Goal: Information Seeking & Learning: Learn about a topic

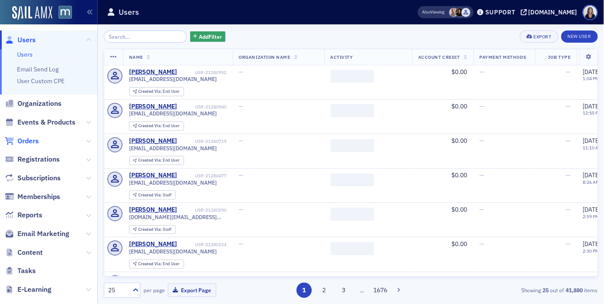
click at [32, 141] on span "Orders" at bounding box center [27, 141] width 21 height 10
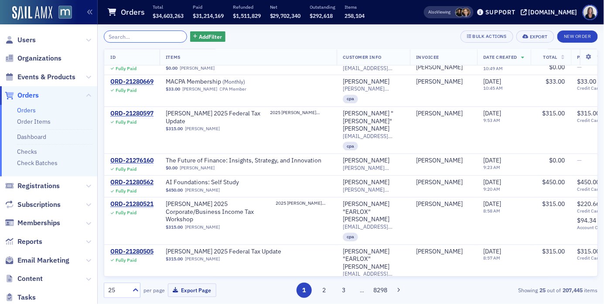
scroll to position [638, 0]
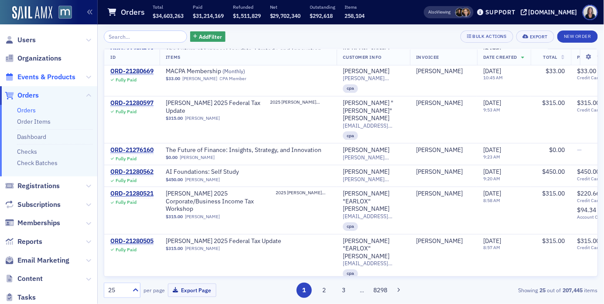
click at [57, 78] on span "Events & Products" at bounding box center [46, 77] width 58 height 10
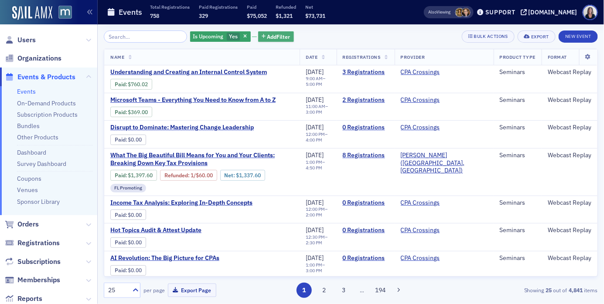
click at [269, 34] on span "Add Filter" at bounding box center [278, 37] width 23 height 8
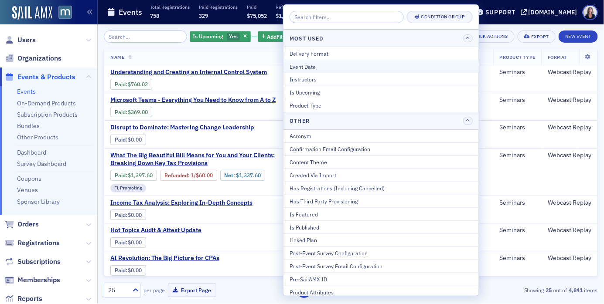
click at [351, 69] on div "Event Date" at bounding box center [380, 67] width 183 height 8
select select "7"
select select "2025"
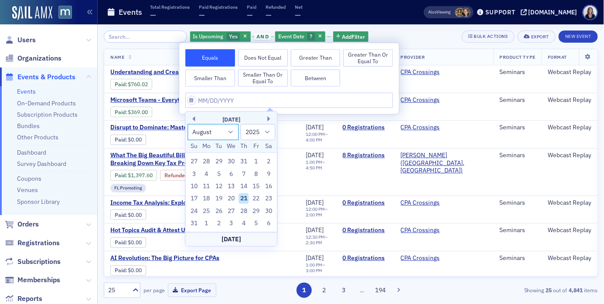
click at [229, 134] on select "January February March April May June July August September October November De…" at bounding box center [212, 132] width 51 height 16
select select "8"
click at [187, 124] on select "January February March April May June July August September October November De…" at bounding box center [212, 132] width 51 height 16
click at [219, 196] on div "23" at bounding box center [219, 199] width 10 height 10
type input "[DATE]"
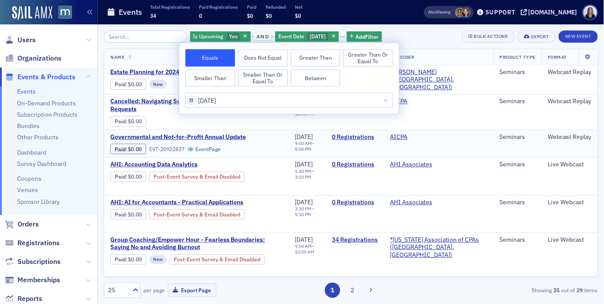
click at [274, 147] on div "Governmental and Not-for-Profit Annual Update Paid : $0.00 EVT-20922837 Event P…" at bounding box center [196, 143] width 172 height 21
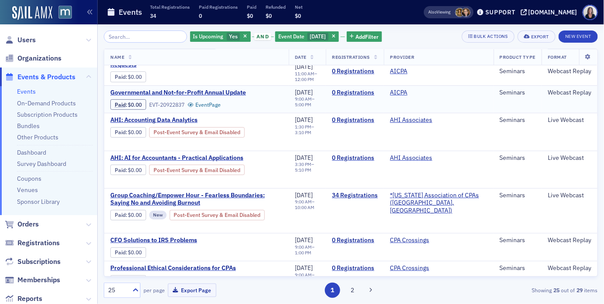
scroll to position [46, 0]
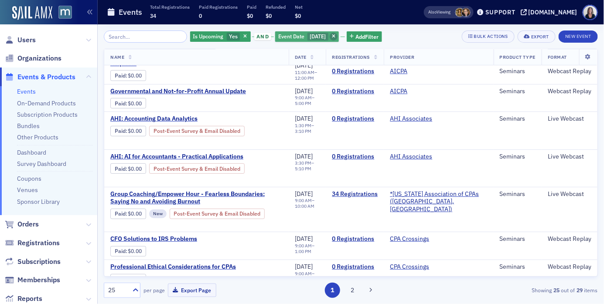
click at [332, 36] on icon "button" at bounding box center [333, 36] width 3 height 5
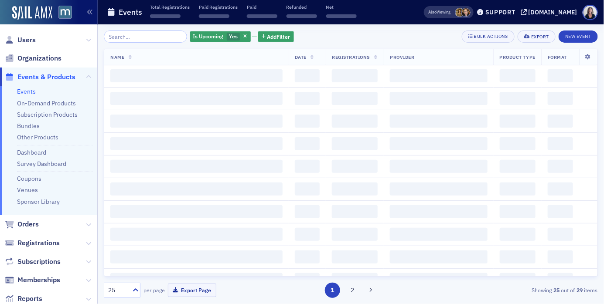
scroll to position [607, 0]
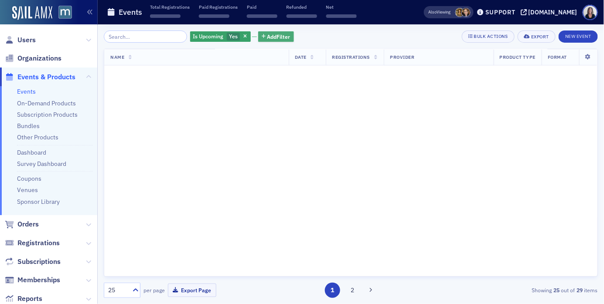
click at [274, 38] on span "Add Filter" at bounding box center [278, 37] width 23 height 8
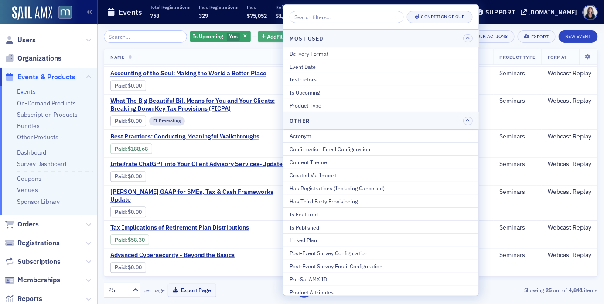
scroll to position [496, 0]
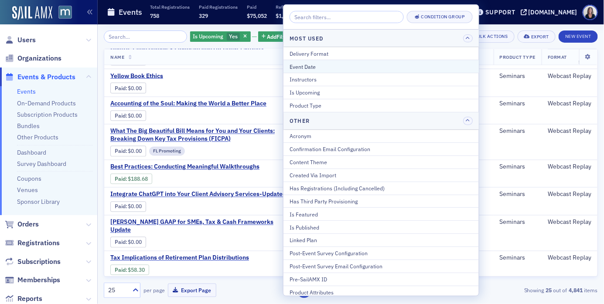
click at [299, 65] on div "Event Date" at bounding box center [380, 67] width 183 height 8
select select "7"
select select "2025"
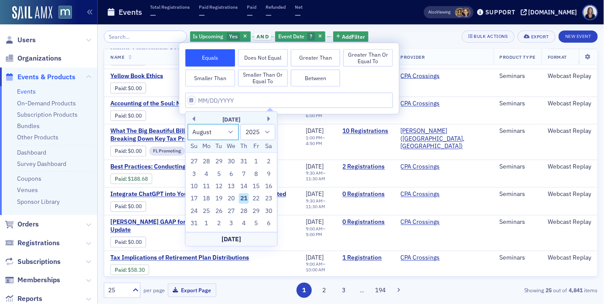
click at [232, 133] on select "January February March April May June July August September October November De…" at bounding box center [212, 132] width 51 height 16
select select "9"
click at [187, 124] on select "January February March April May June July August September October November De…" at bounding box center [212, 132] width 51 height 16
click at [242, 199] on div "23" at bounding box center [243, 199] width 10 height 10
type input "[DATE]"
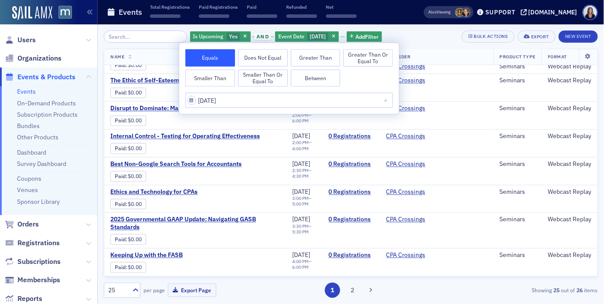
scroll to position [534, 0]
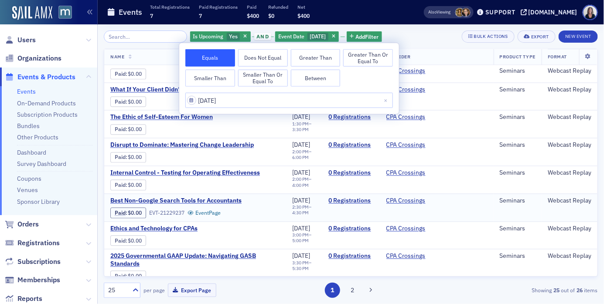
click at [269, 197] on div "Best Non-Google Search Tools for Accountants Paid : $0.00 EVT-21229237 Event Pa…" at bounding box center [195, 207] width 170 height 21
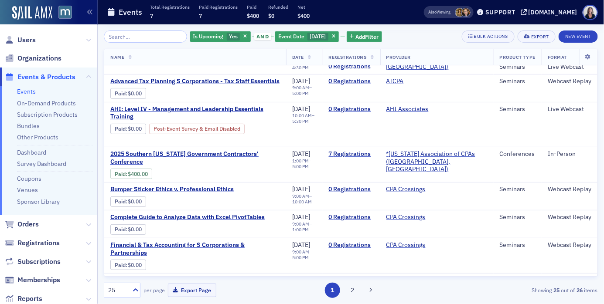
scroll to position [53, 0]
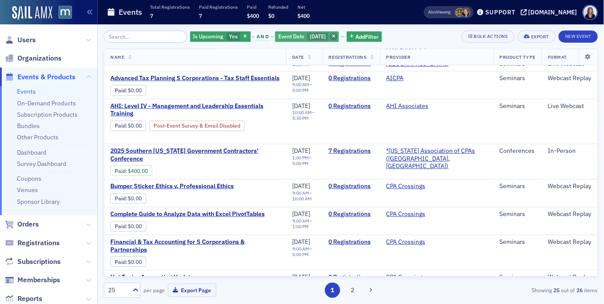
click at [337, 37] on span "button" at bounding box center [334, 37] width 8 height 8
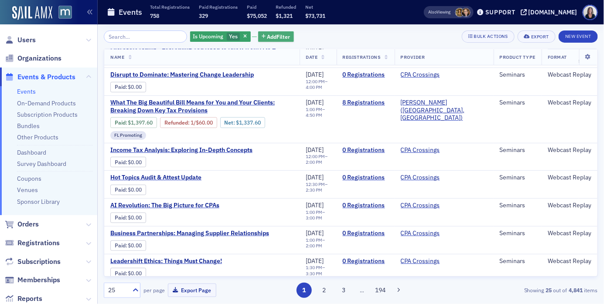
click at [274, 36] on span "Add Filter" at bounding box center [278, 37] width 23 height 8
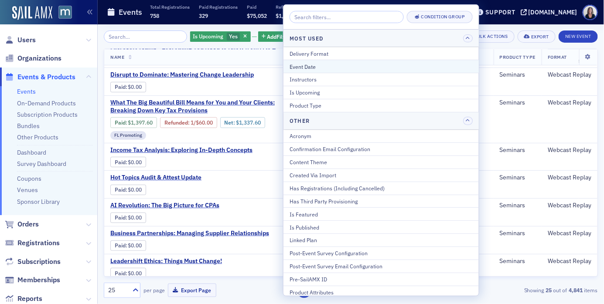
click at [320, 68] on div "Event Date" at bounding box center [380, 67] width 183 height 8
select select "7"
select select "2025"
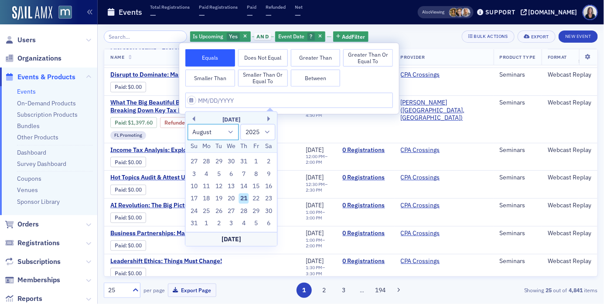
click at [231, 133] on select "January February March April May June July August September October November De…" at bounding box center [212, 132] width 51 height 16
select select "9"
click at [187, 124] on select "January February March April May June July August September October November De…" at bounding box center [212, 132] width 51 height 16
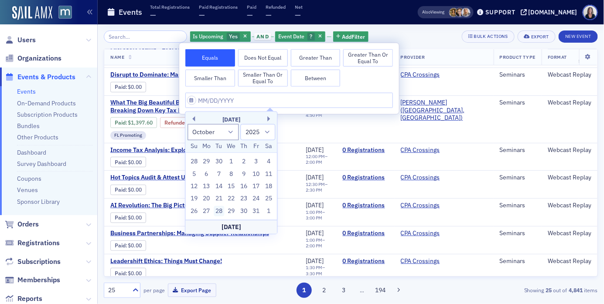
click at [221, 210] on div "28" at bounding box center [219, 211] width 10 height 10
type input "[DATE]"
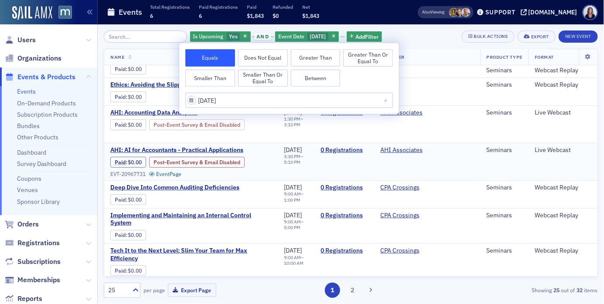
click at [264, 170] on div "Paid : $0.00 Post-Event Survey & Email Disabled EVT-20967731 Event Page" at bounding box center [190, 167] width 161 height 20
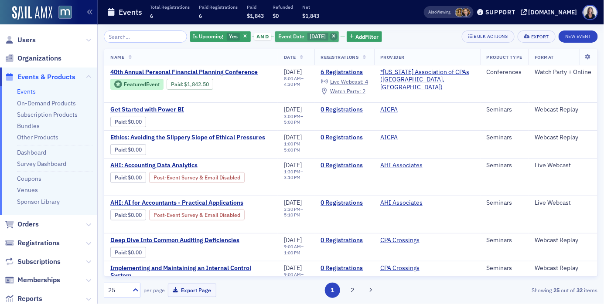
click at [335, 35] on icon "button" at bounding box center [333, 36] width 3 height 5
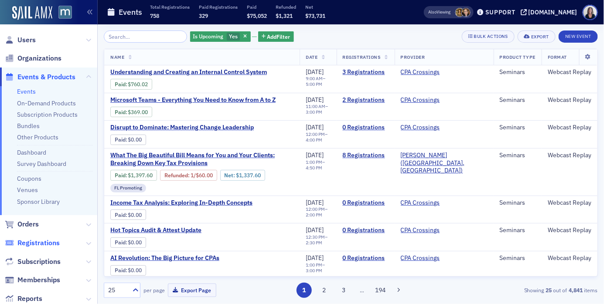
click at [42, 242] on span "Registrations" at bounding box center [38, 243] width 42 height 10
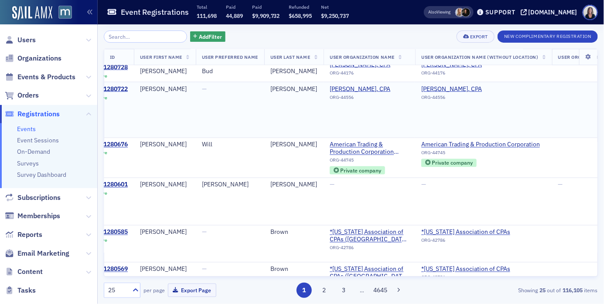
scroll to position [461, 0]
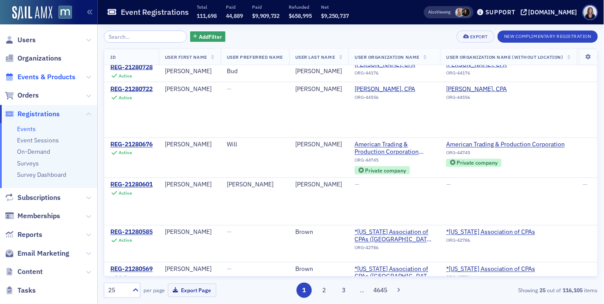
click at [56, 78] on span "Events & Products" at bounding box center [46, 77] width 58 height 10
